Goal: Information Seeking & Learning: Learn about a topic

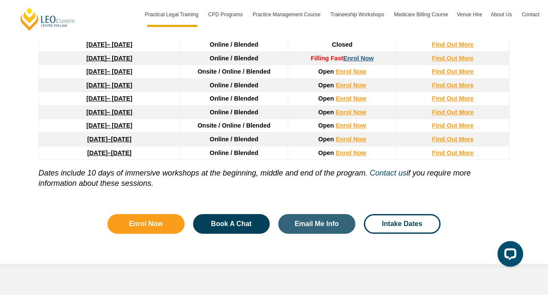
click at [355, 62] on link "Enrol Now" at bounding box center [358, 58] width 30 height 7
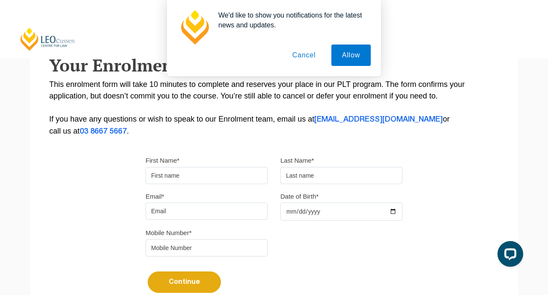
scroll to position [134, 0]
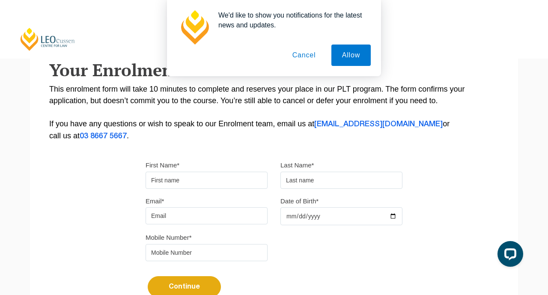
click at [305, 54] on button "Cancel" at bounding box center [304, 54] width 45 height 21
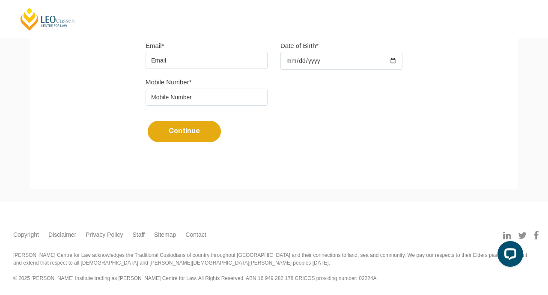
scroll to position [292, 0]
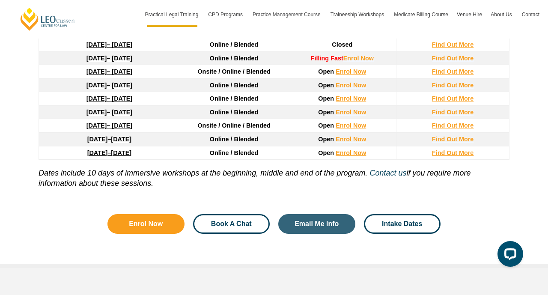
click at [248, 226] on span "Book A Chat" at bounding box center [231, 223] width 41 height 7
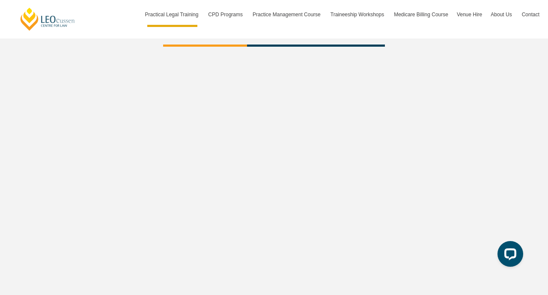
scroll to position [2654, 0]
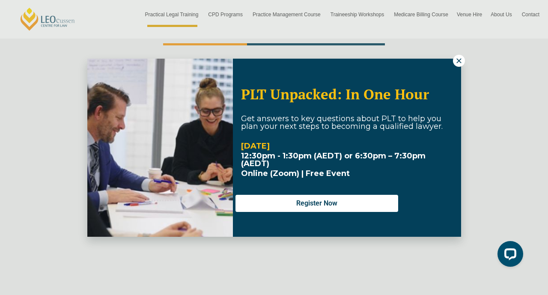
click at [461, 62] on icon at bounding box center [459, 61] width 8 height 8
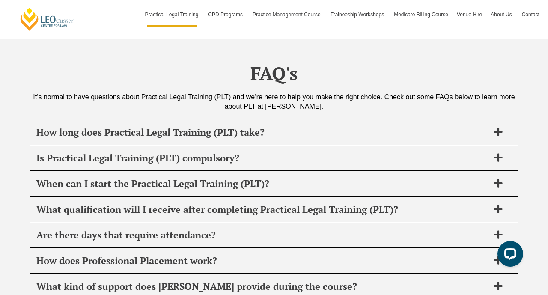
scroll to position [4107, 0]
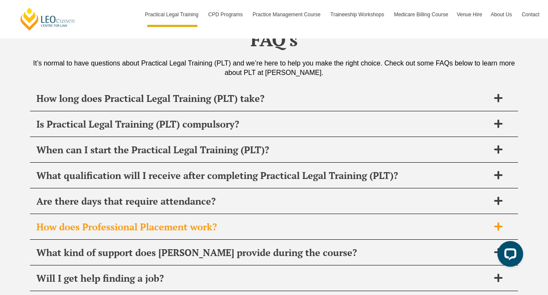
click at [242, 221] on h2 "How does Professional Placement work?" at bounding box center [262, 227] width 453 height 12
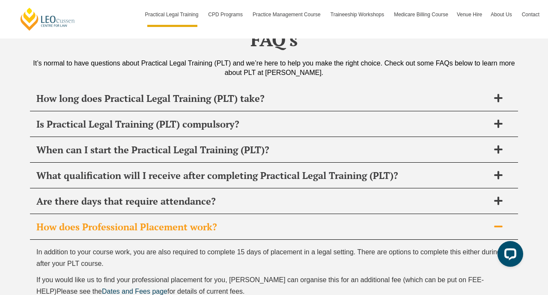
click at [242, 221] on h2 "How does Professional Placement work?" at bounding box center [262, 227] width 453 height 12
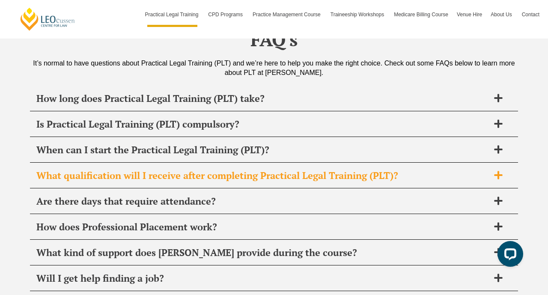
click at [249, 169] on h2 "What qualification will I receive after completing Practical Legal Training (PL…" at bounding box center [262, 175] width 453 height 12
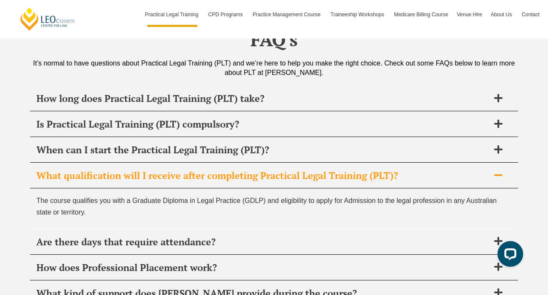
click at [249, 169] on h2 "What qualification will I receive after completing Practical Legal Training (PL…" at bounding box center [262, 175] width 453 height 12
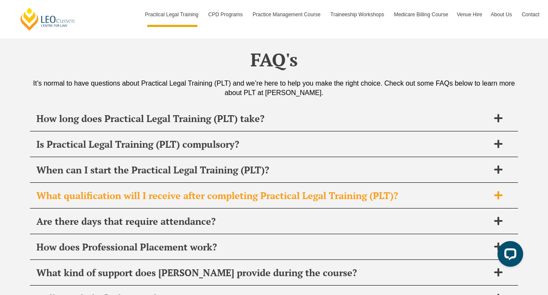
scroll to position [4088, 0]
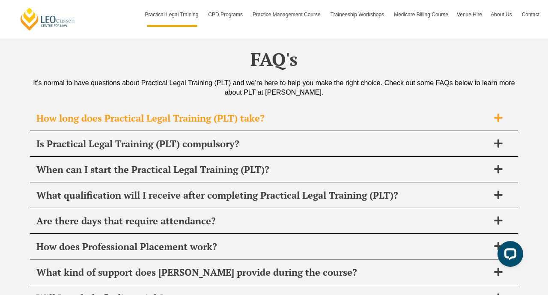
click at [232, 112] on h2 "How long does Practical Legal Training (PLT) take?" at bounding box center [262, 118] width 453 height 12
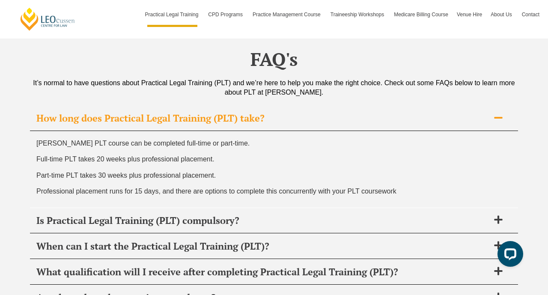
click at [239, 112] on h2 "How long does Practical Legal Training (PLT) take?" at bounding box center [262, 118] width 453 height 12
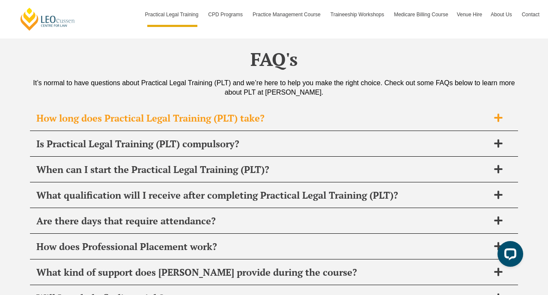
click at [238, 112] on h2 "How long does Practical Legal Training (PLT) take?" at bounding box center [262, 118] width 453 height 12
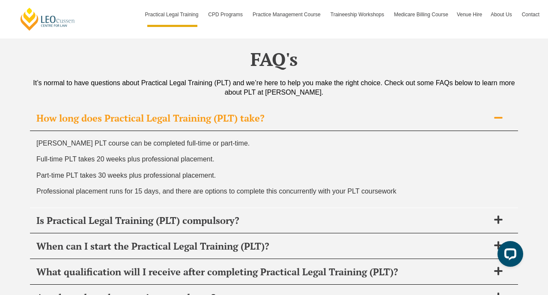
click at [238, 112] on h2 "How long does Practical Legal Training (PLT) take?" at bounding box center [262, 118] width 453 height 12
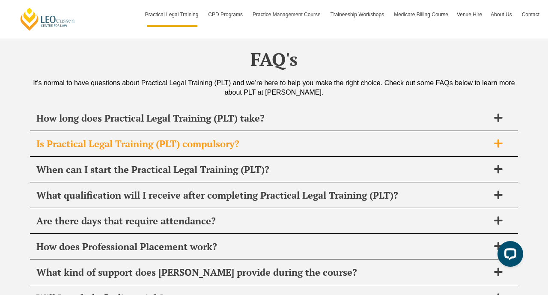
click at [246, 131] on div "Is Practical Legal Training (PLT) compulsory?" at bounding box center [274, 143] width 488 height 25
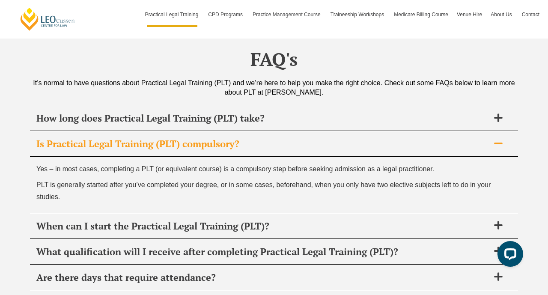
click at [246, 138] on h2 "Is Practical Legal Training (PLT) compulsory?" at bounding box center [262, 144] width 453 height 12
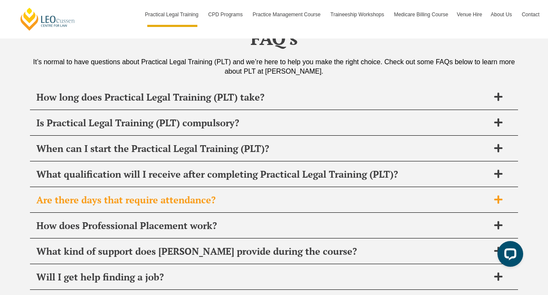
scroll to position [4112, 0]
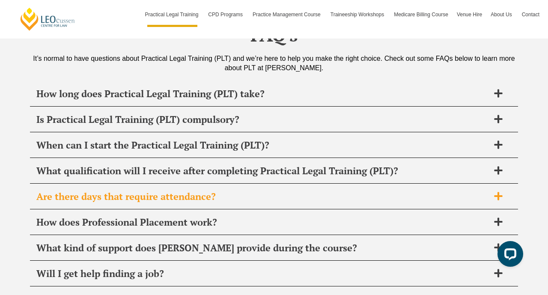
click at [225, 190] on h2 "Are there days that require attendance?" at bounding box center [262, 196] width 453 height 12
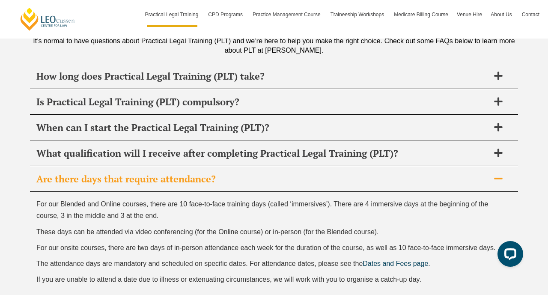
scroll to position [4130, 0]
